Goal: Information Seeking & Learning: Learn about a topic

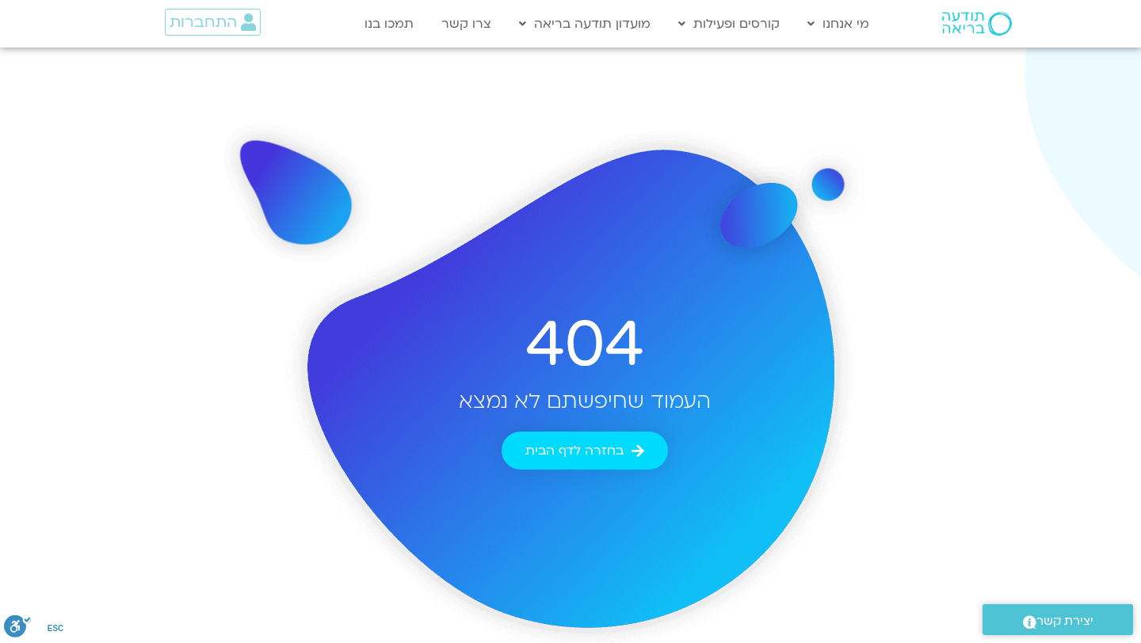
click at [967, 32] on img at bounding box center [977, 24] width 70 height 24
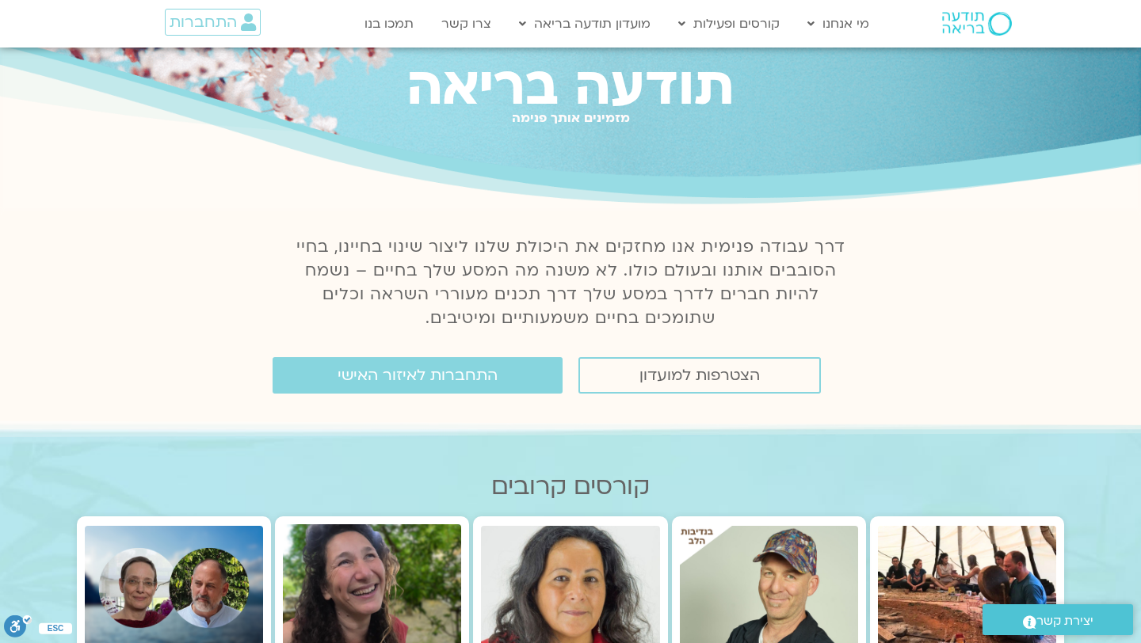
scroll to position [68, 0]
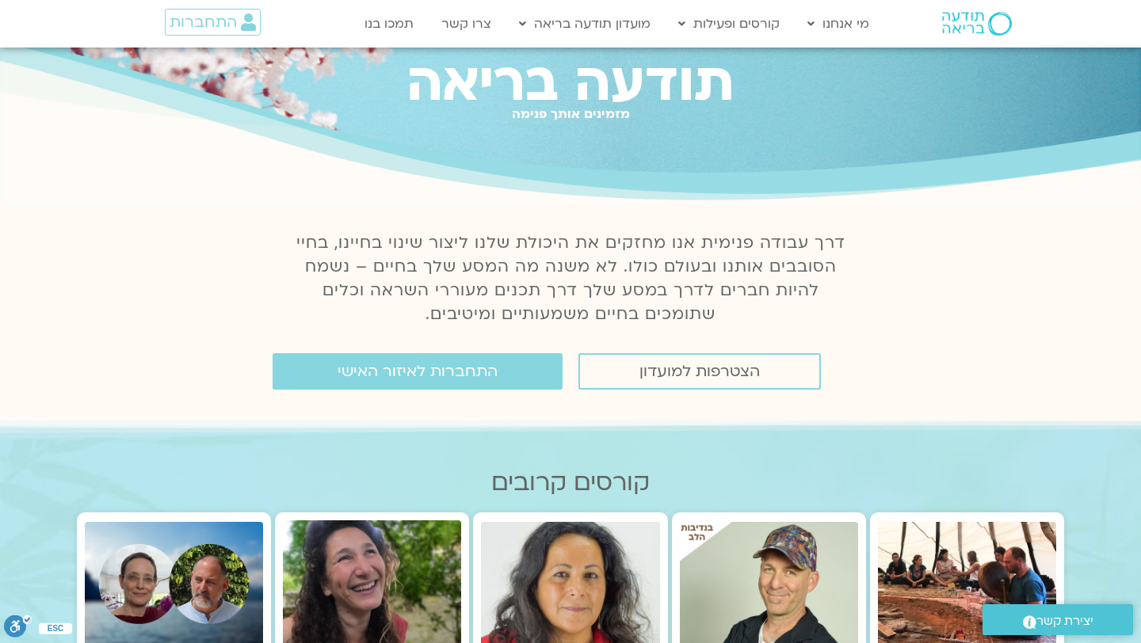
drag, startPoint x: 770, startPoint y: 86, endPoint x: 639, endPoint y: 338, distance: 283.8
copy div "תודעה בריאה מזמינים אותך פנימה תודעה בריאה שבוע החלמה שבוע פתוח של משאבים ותמיכ…"
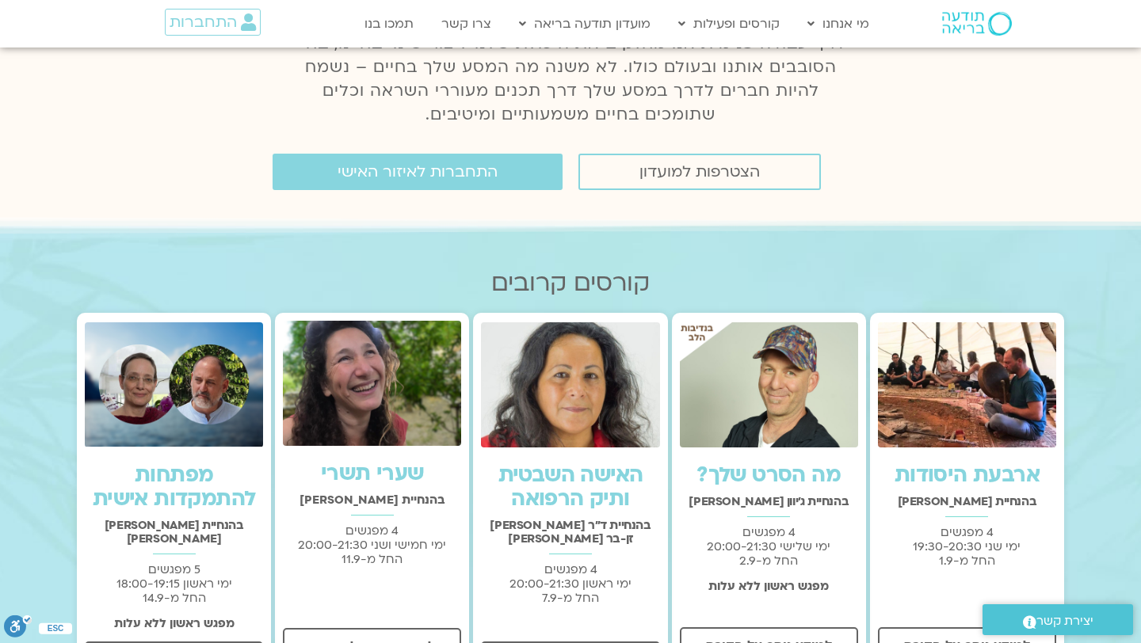
scroll to position [0, 0]
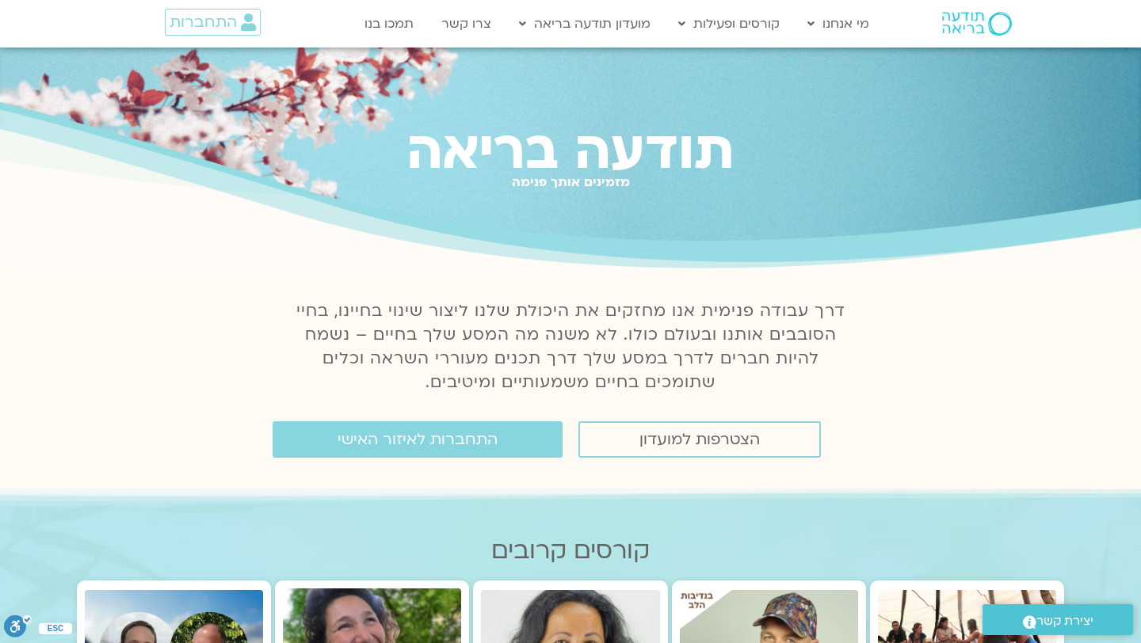
click at [864, 336] on section "דרך עבודה פנימית אנו מחזקים את היכולת שלנו ליצור שינוי בחיינו, בחיי הסובבים אות…" at bounding box center [570, 353] width 1141 height 122
drag, startPoint x: 760, startPoint y: 143, endPoint x: 658, endPoint y: 404, distance: 280.7
copy div "תודעה בריאה מזמינים אותך פנימה תודעה בריאה שבוע החלמה שבוע פתוח של משאבים ותמיכ…"
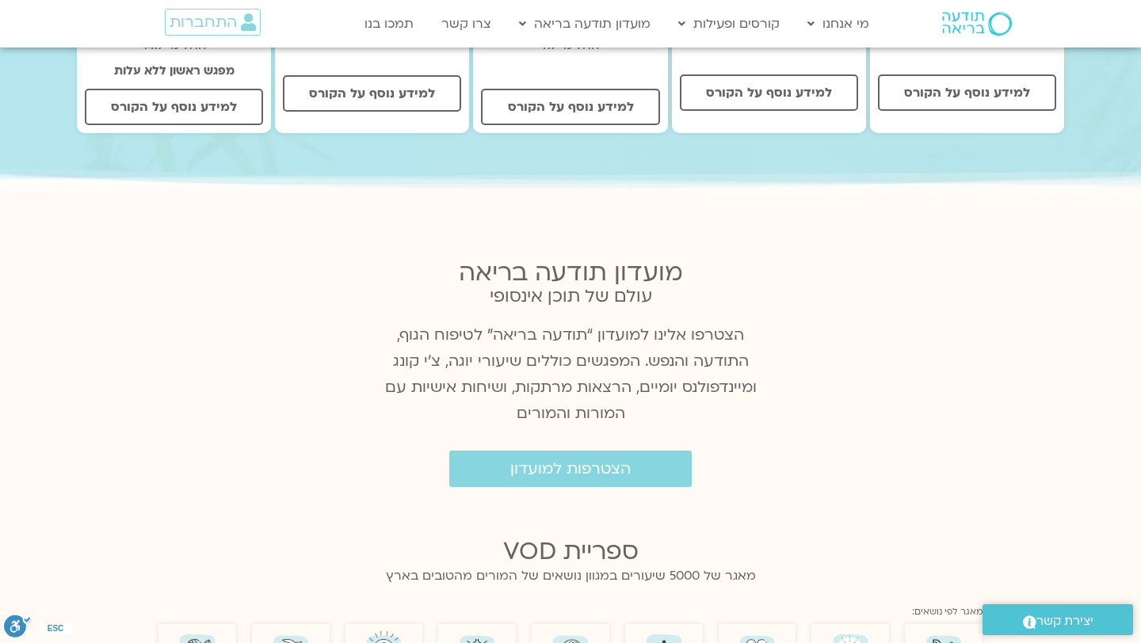
scroll to position [840, 0]
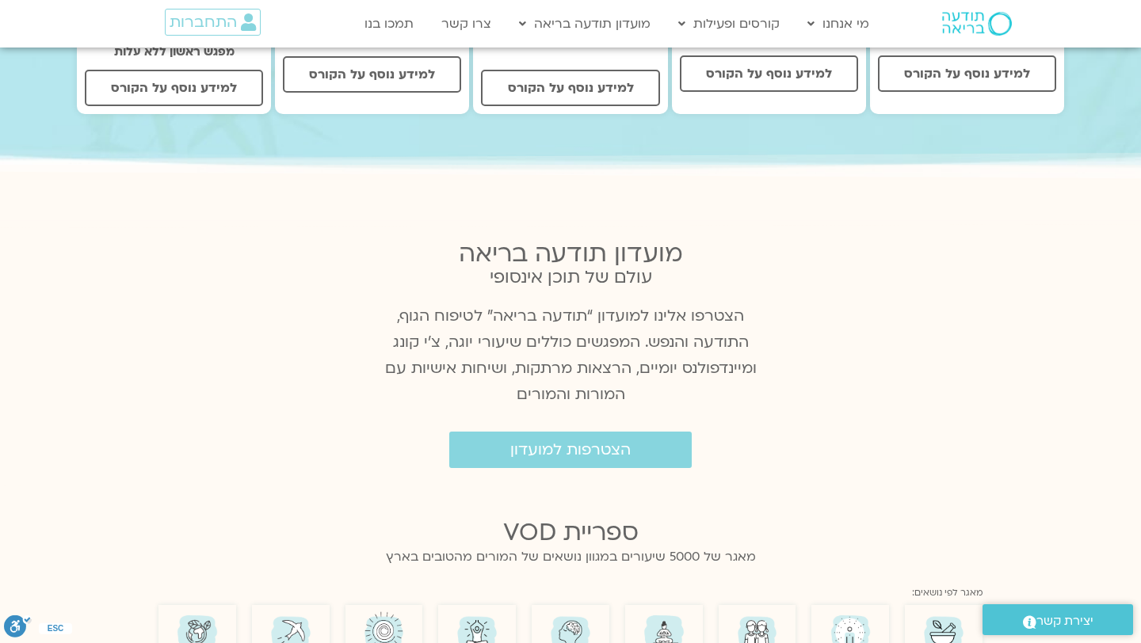
drag, startPoint x: 695, startPoint y: 228, endPoint x: 494, endPoint y: 385, distance: 255.1
click at [494, 385] on div "מועדון תודעה בריאה עולם של תוכן אינסופי הצטרפו אלינו למועדון “תודעה בריאה” לטיפ…" at bounding box center [570, 354] width 396 height 244
copy div "מועדון תודעה בריאה עולם של תוכן אינסופי הצטרפו אלינו למועדון “תודעה בריאה” לטיפ…"
